Goal: Transaction & Acquisition: Purchase product/service

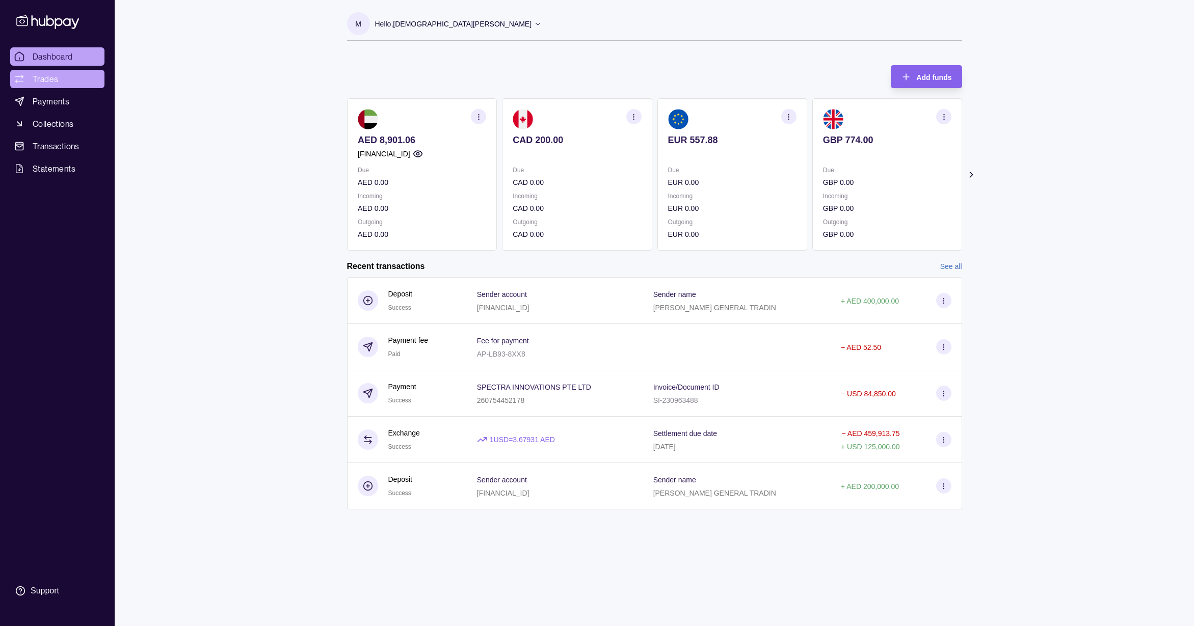
click at [60, 83] on link "Trades" at bounding box center [57, 79] width 94 height 18
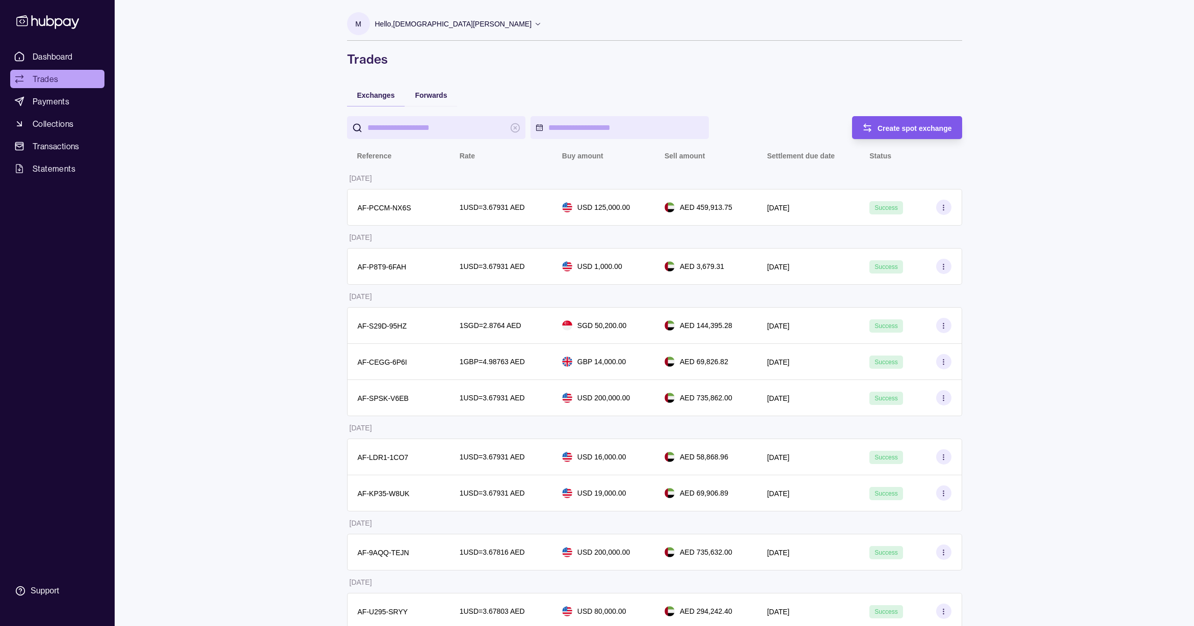
click at [900, 125] on span "Create spot exchange" at bounding box center [915, 128] width 74 height 8
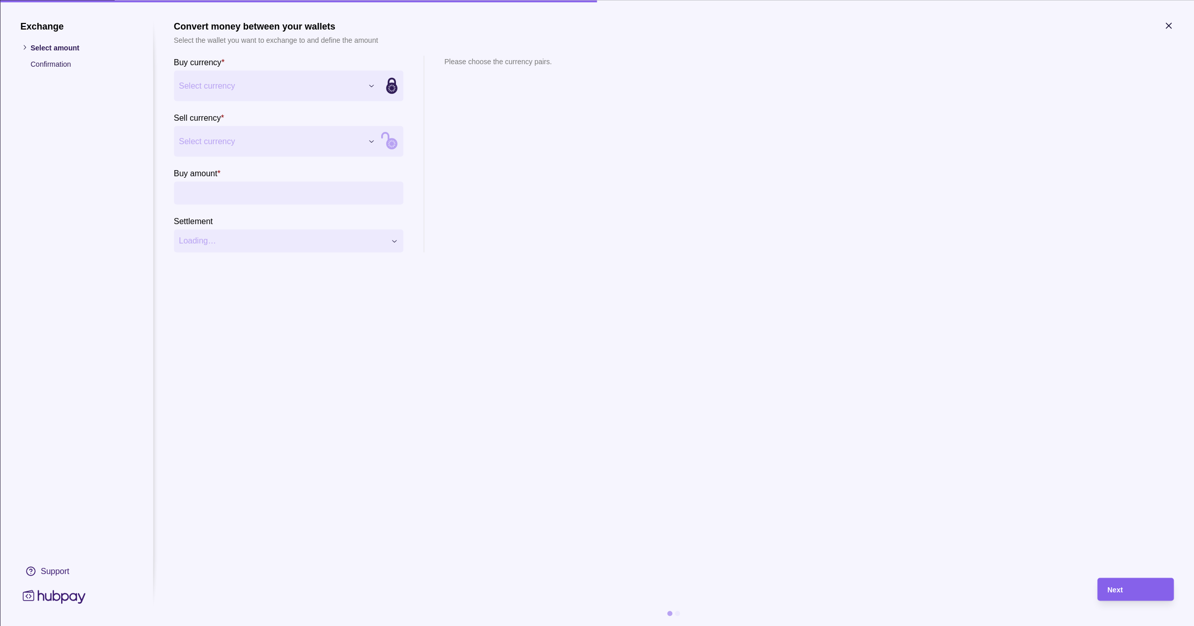
click at [1170, 23] on icon "button" at bounding box center [1168, 25] width 5 height 5
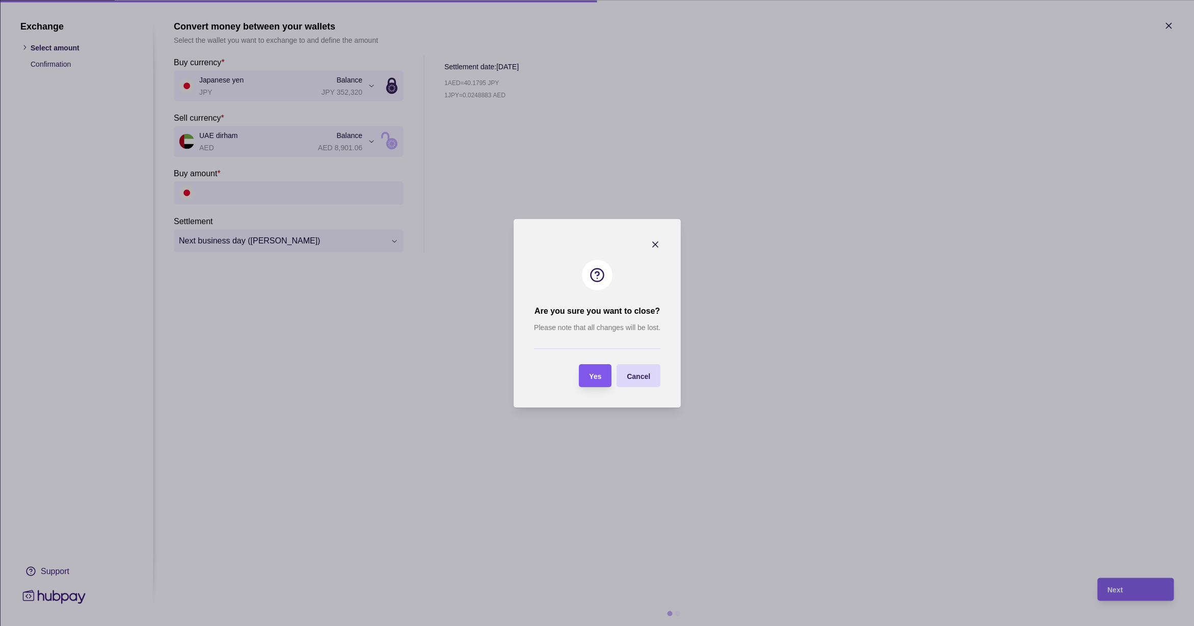
click at [591, 379] on span "Yes" at bounding box center [595, 376] width 12 height 8
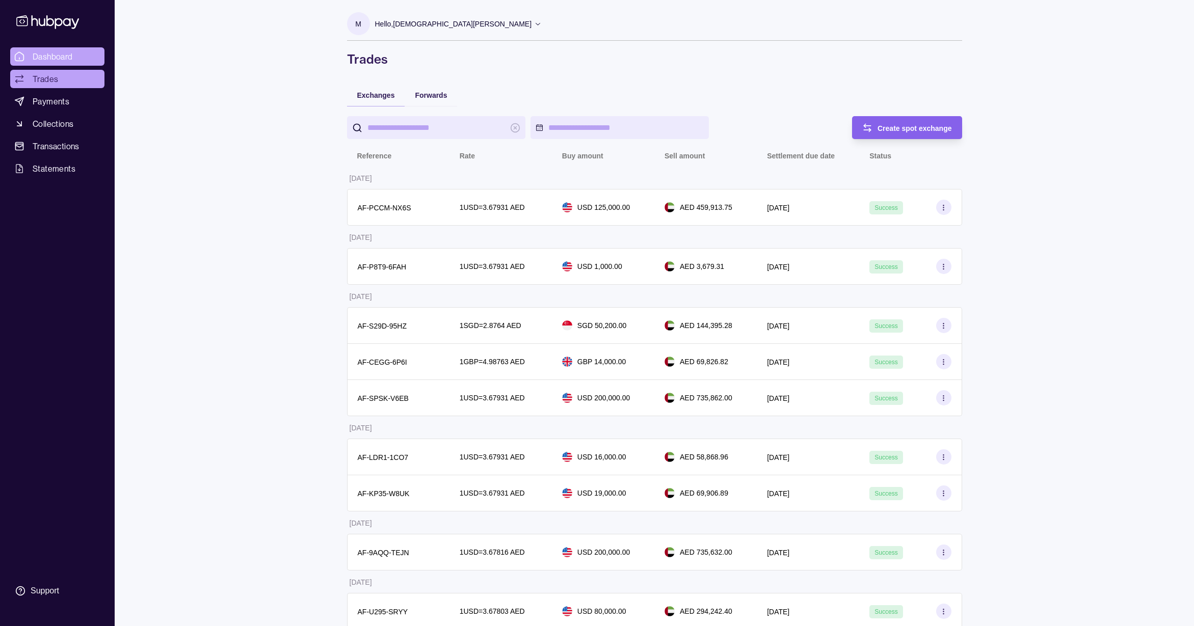
click at [34, 54] on span "Dashboard" at bounding box center [53, 56] width 40 height 12
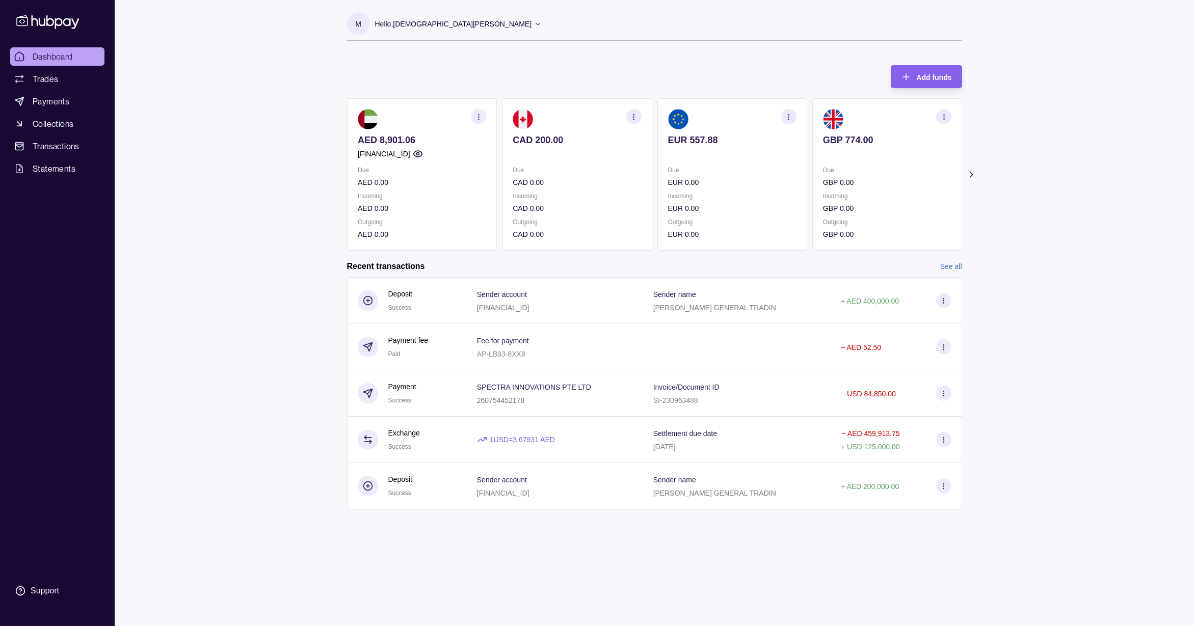
click at [973, 173] on icon at bounding box center [971, 175] width 10 height 10
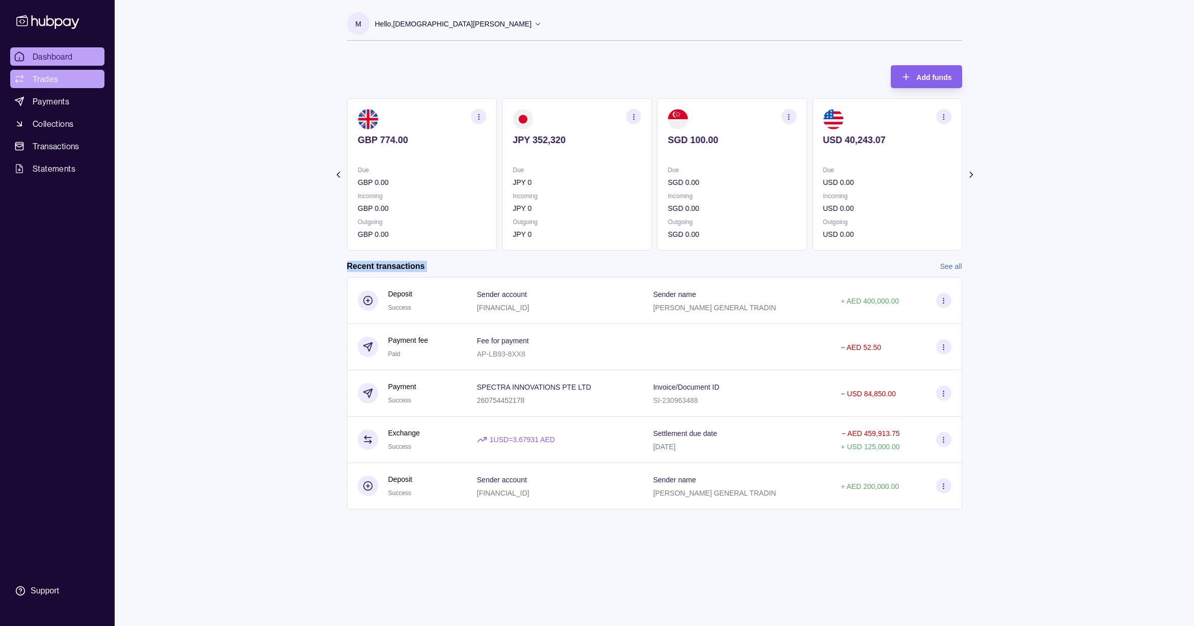
click at [51, 79] on span "Trades" at bounding box center [45, 79] width 25 height 12
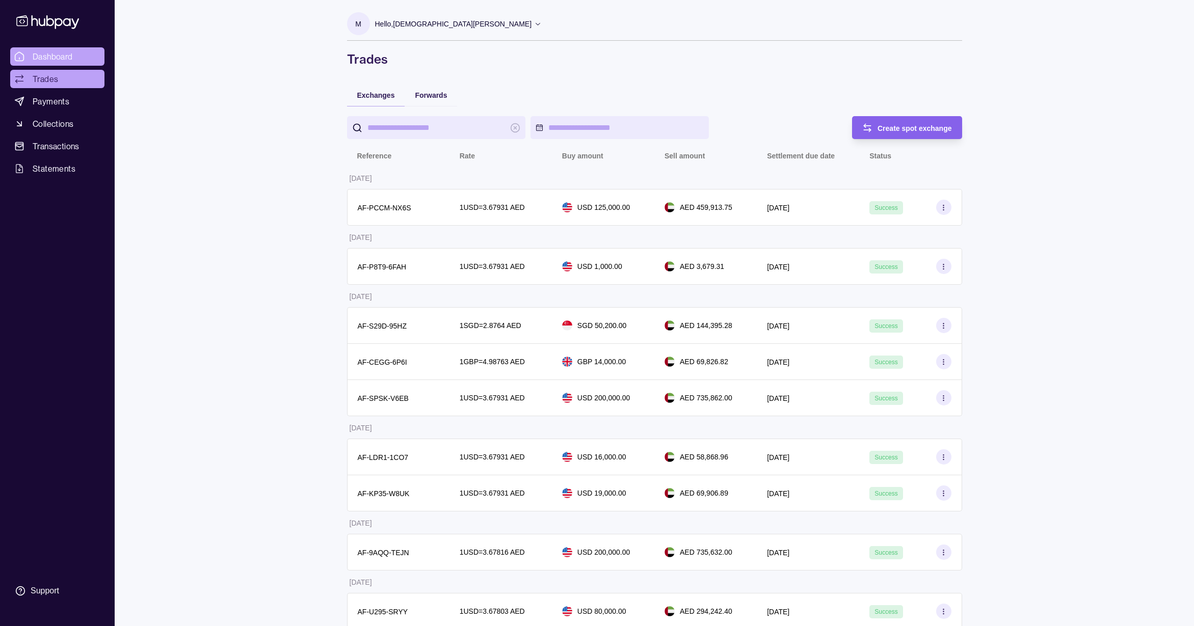
click at [48, 60] on span "Dashboard" at bounding box center [53, 56] width 40 height 12
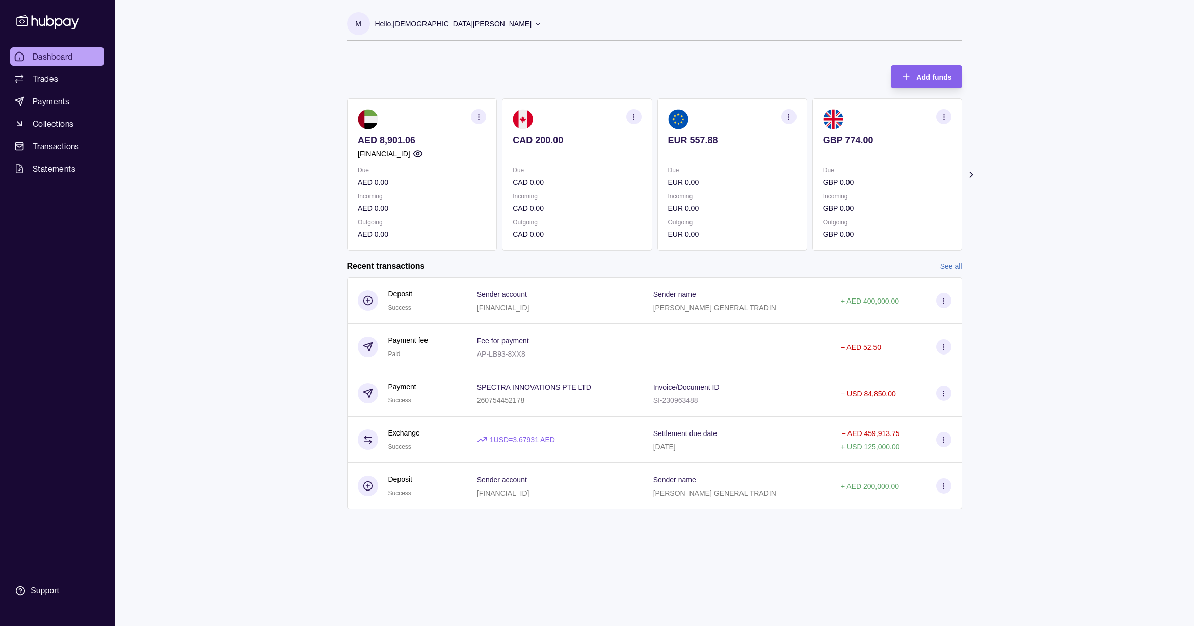
click at [968, 173] on icon at bounding box center [971, 175] width 10 height 10
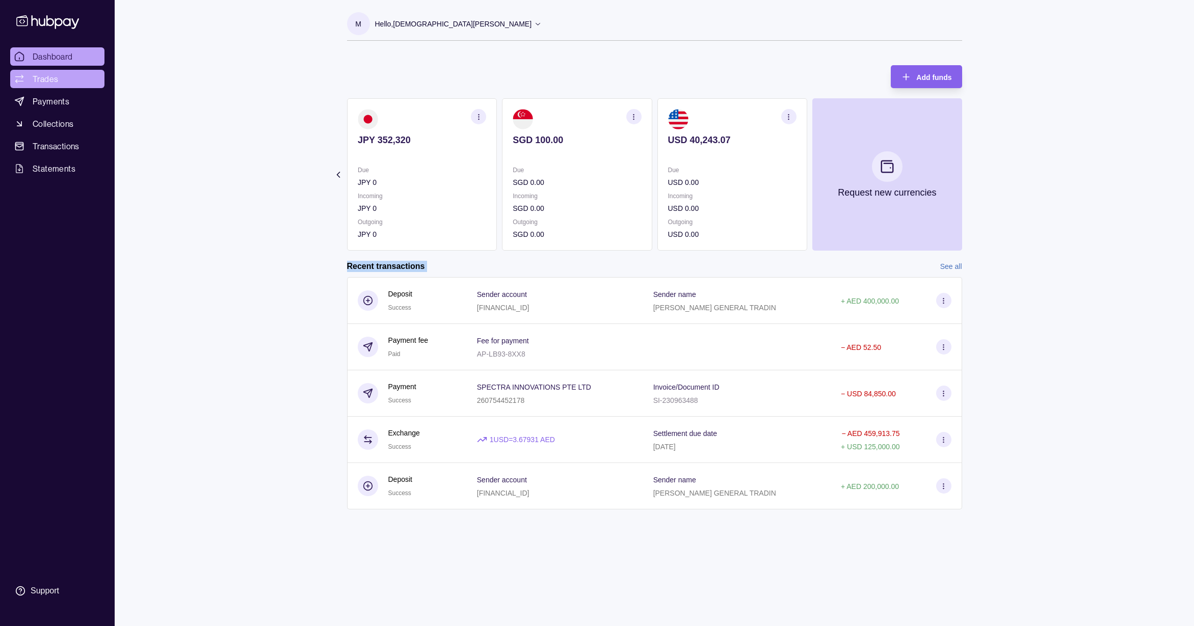
click at [55, 82] on span "Trades" at bounding box center [45, 79] width 25 height 12
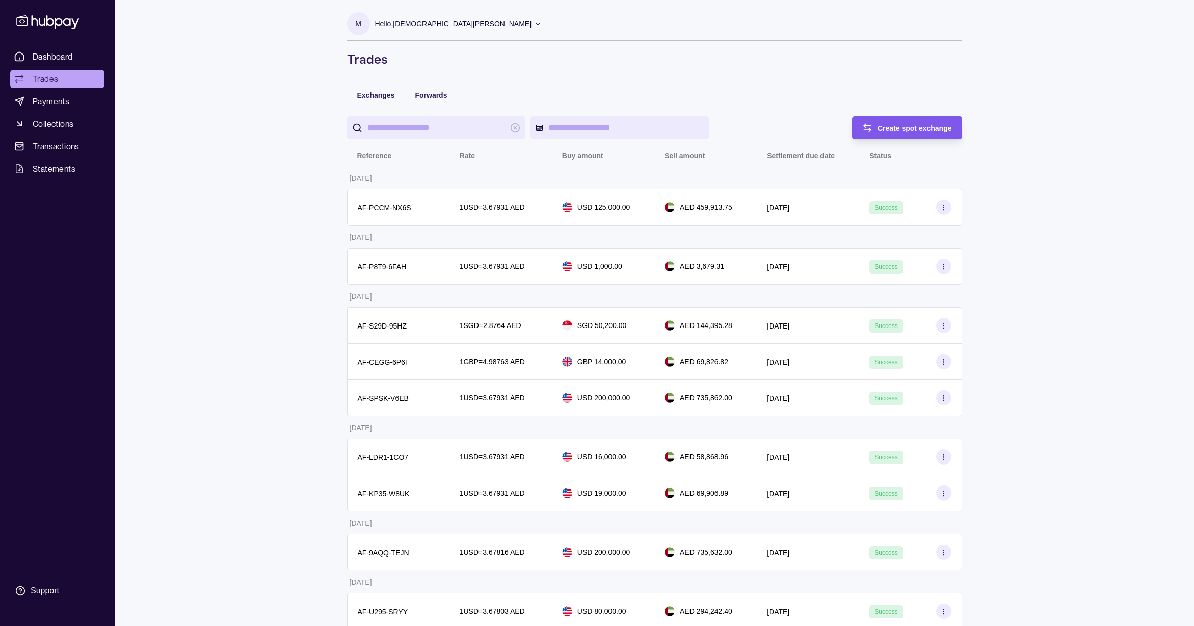
click at [917, 134] on div "Create spot exchange" at bounding box center [899, 127] width 105 height 23
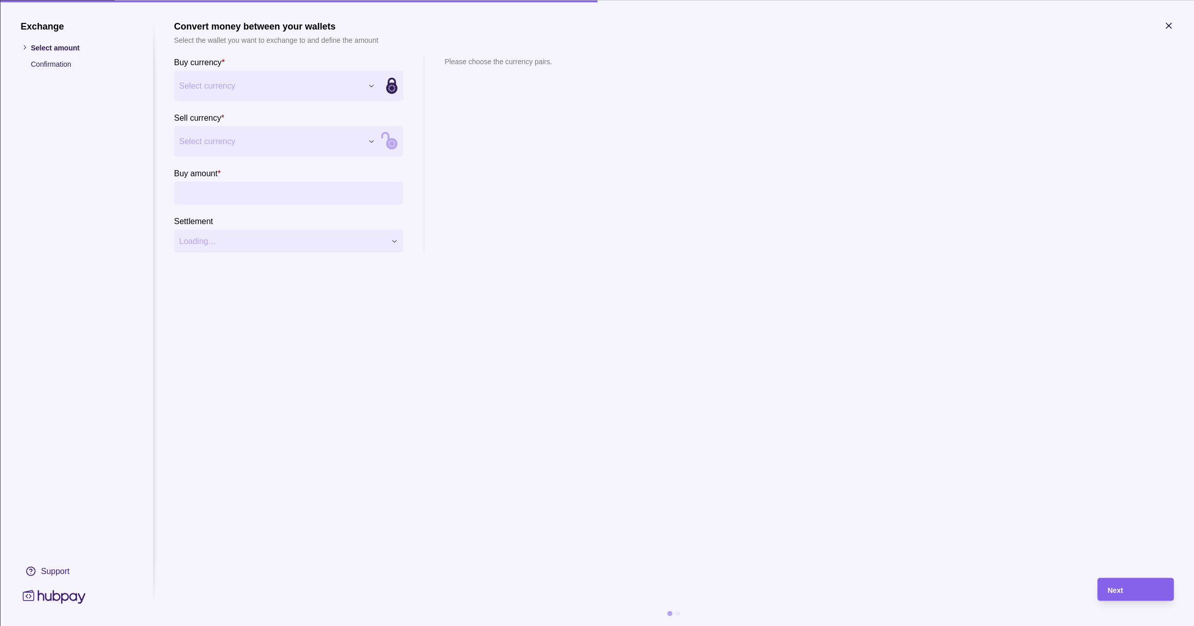
click at [354, 105] on section "Buy currency * Select currency *** *** *** *** *** *** *** Sell currency * Sele…" at bounding box center [288, 154] width 229 height 197
click at [310, 198] on input "Buy amount *" at bounding box center [298, 192] width 199 height 23
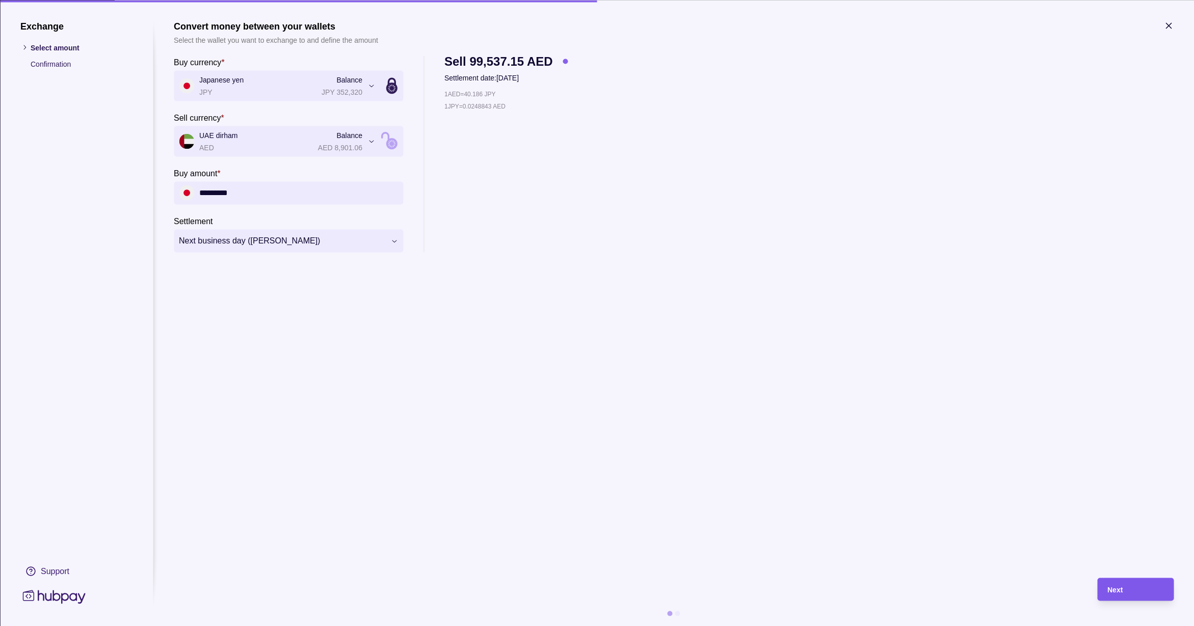
type input "*********"
click at [1154, 586] on div "Next" at bounding box center [1135, 590] width 56 height 12
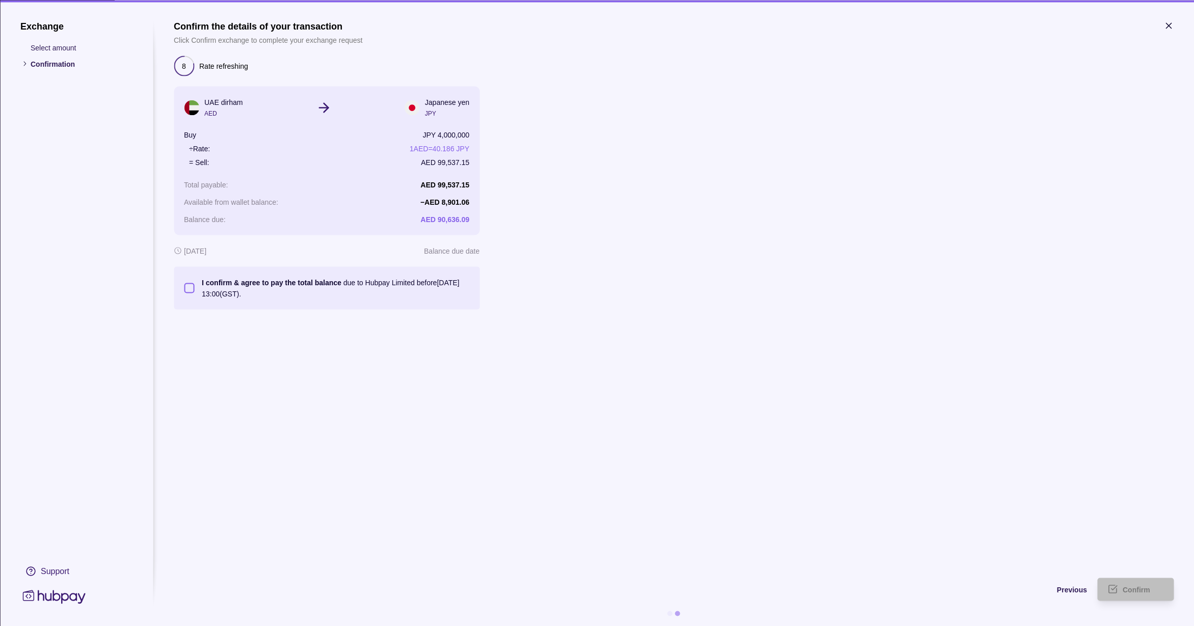
click at [193, 286] on button "I confirm & agree to pay the total balance due to Hubpay Limited before [DATE] …" at bounding box center [189, 288] width 10 height 10
click at [1136, 594] on div "Confirm" at bounding box center [1143, 590] width 41 height 12
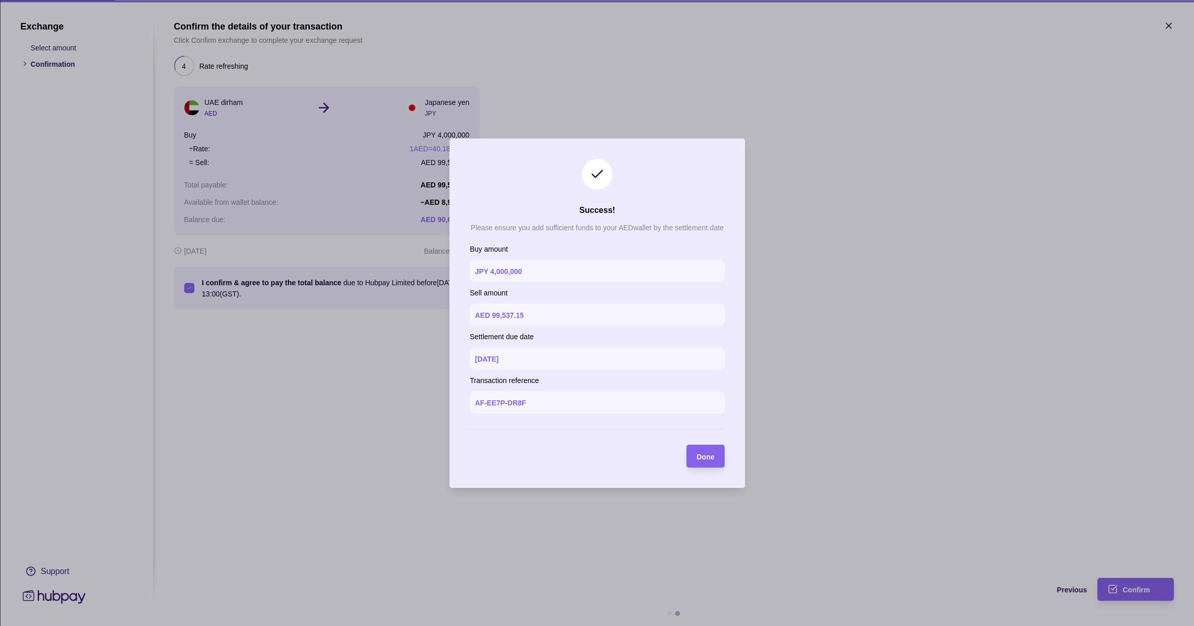
click at [716, 460] on section "Done" at bounding box center [705, 456] width 38 height 23
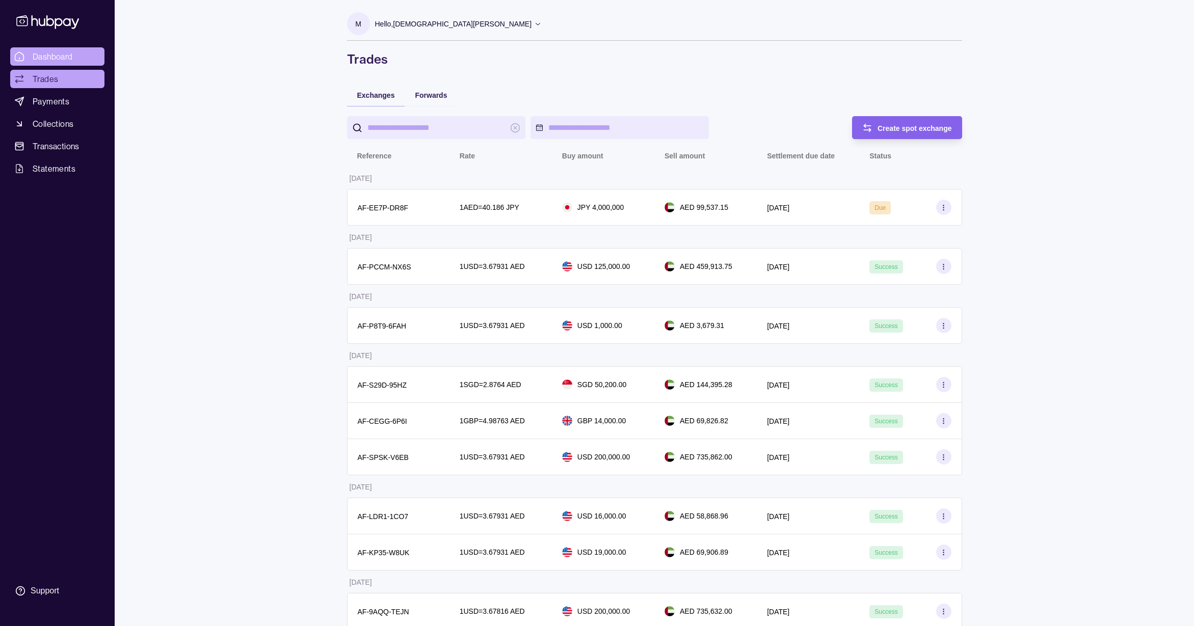
click at [74, 55] on link "Dashboard" at bounding box center [57, 56] width 94 height 18
